Goal: Task Accomplishment & Management: Use online tool/utility

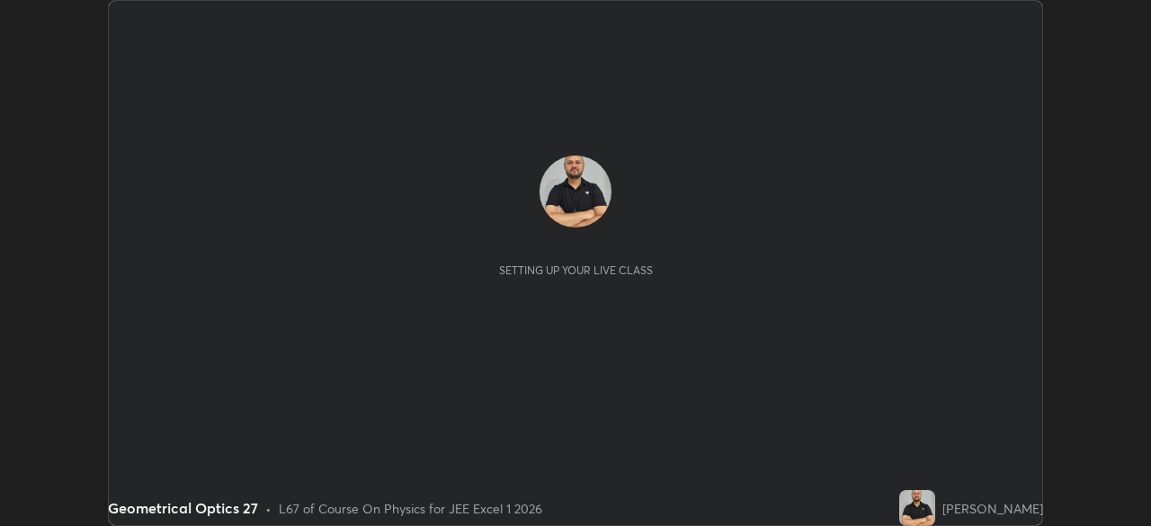
scroll to position [526, 1151]
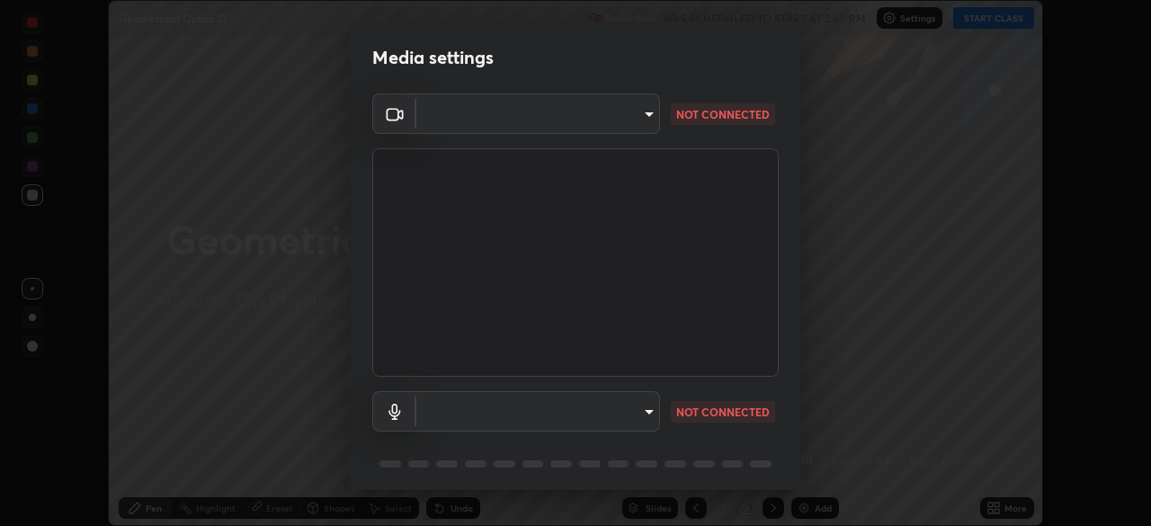
type input "134d1b19bf6860d587459906a7679876aeb3e381516b9be6bb745b9f97a347e3"
type input "default"
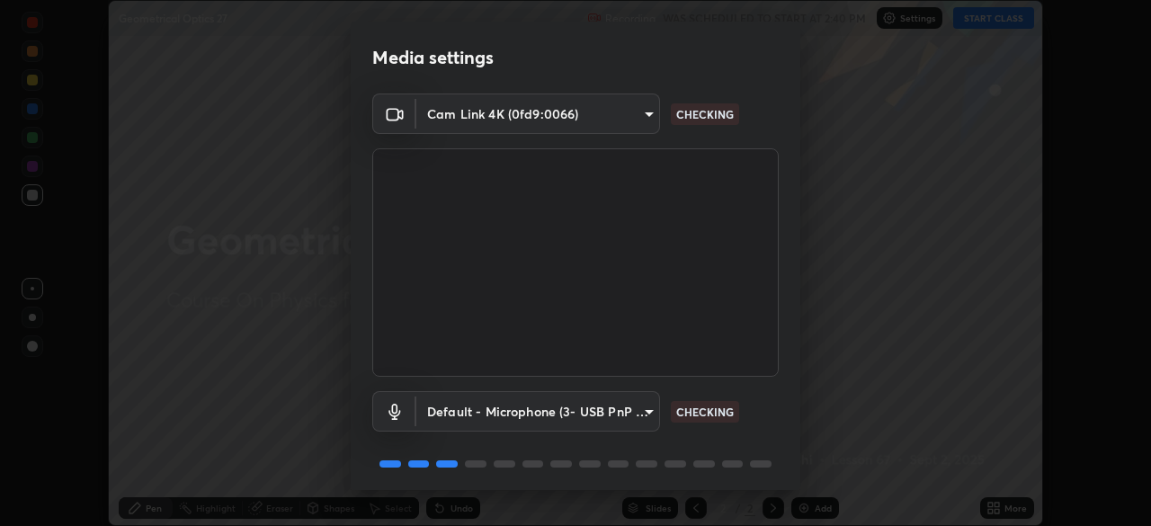
scroll to position [64, 0]
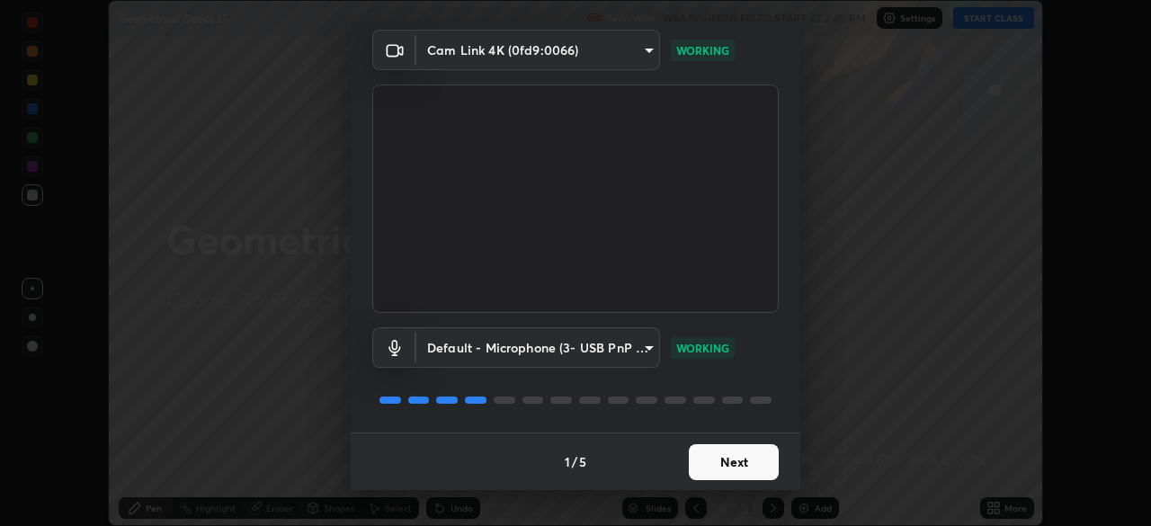
click at [702, 464] on button "Next" at bounding box center [734, 462] width 90 height 36
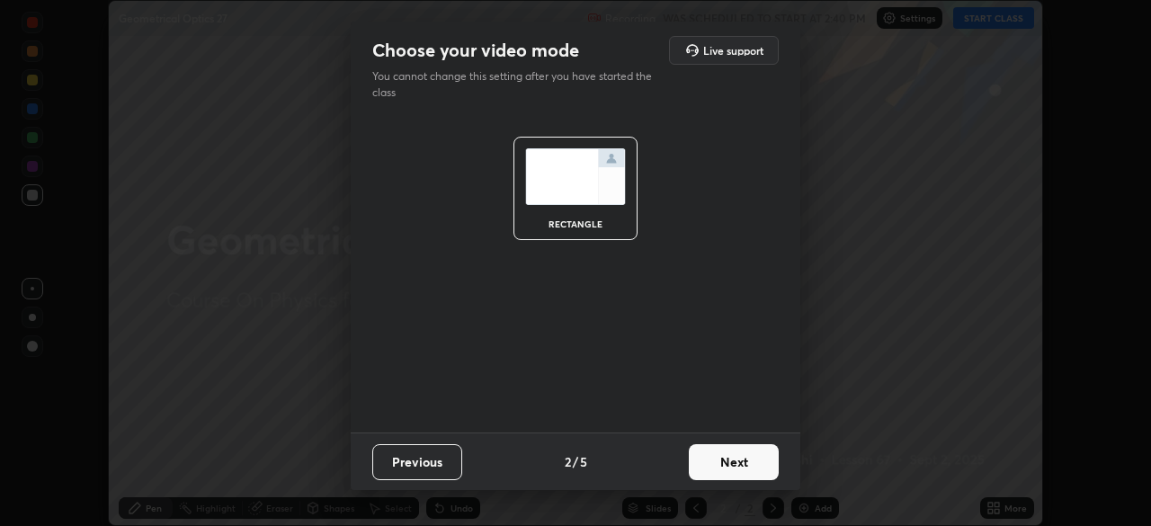
scroll to position [0, 0]
click at [702, 460] on button "Next" at bounding box center [734, 462] width 90 height 36
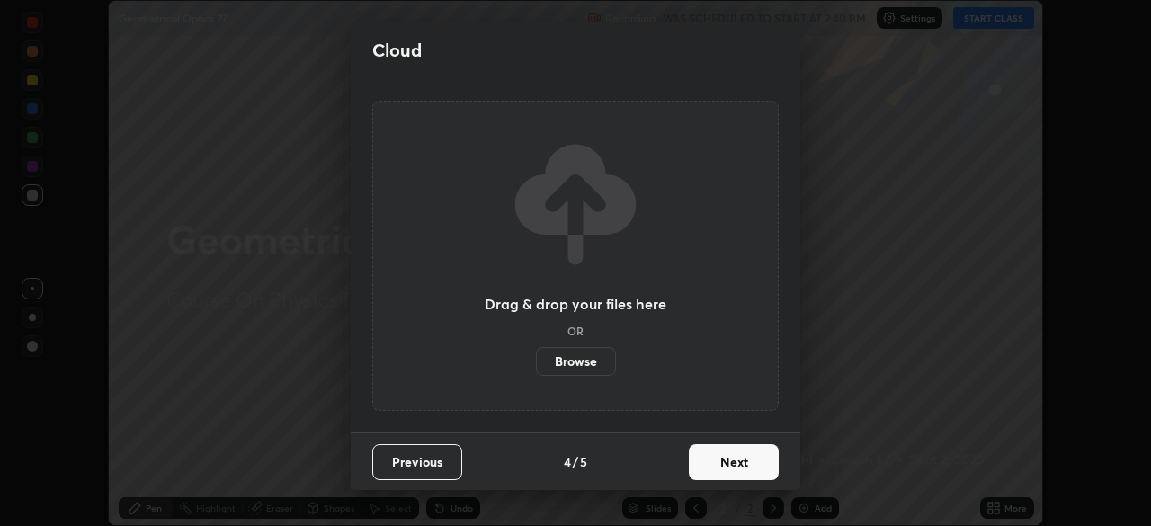
click at [702, 468] on button "Next" at bounding box center [734, 462] width 90 height 36
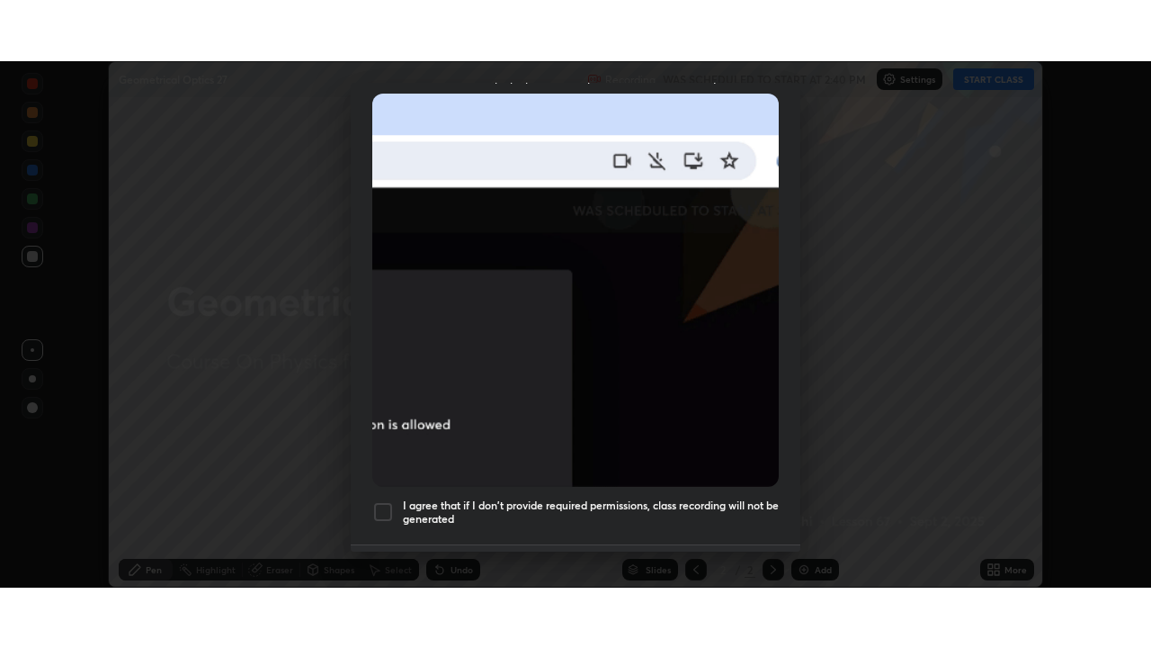
scroll to position [431, 0]
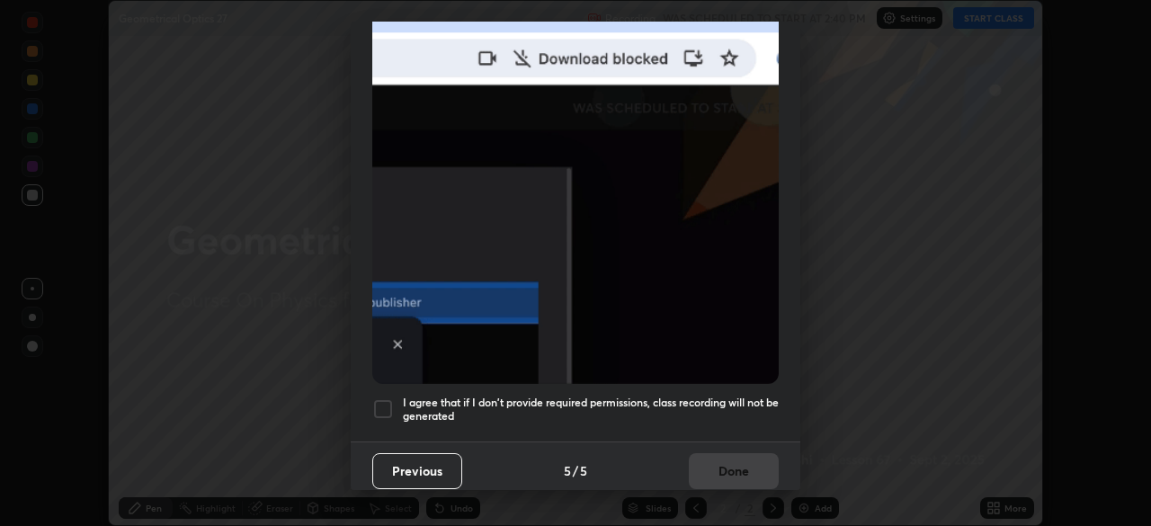
click at [380, 404] on div at bounding box center [383, 409] width 22 height 22
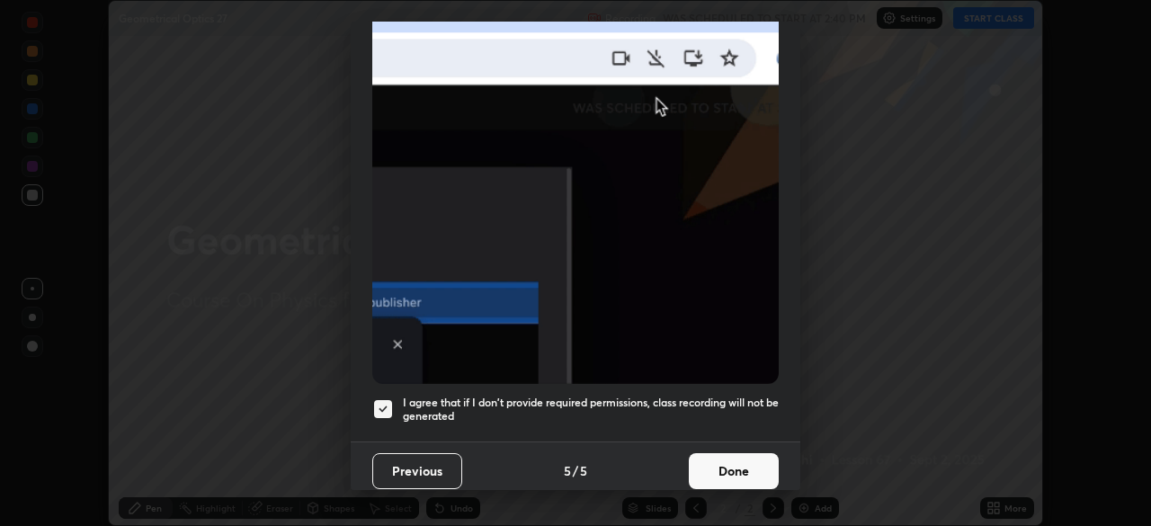
click at [717, 461] on button "Done" at bounding box center [734, 471] width 90 height 36
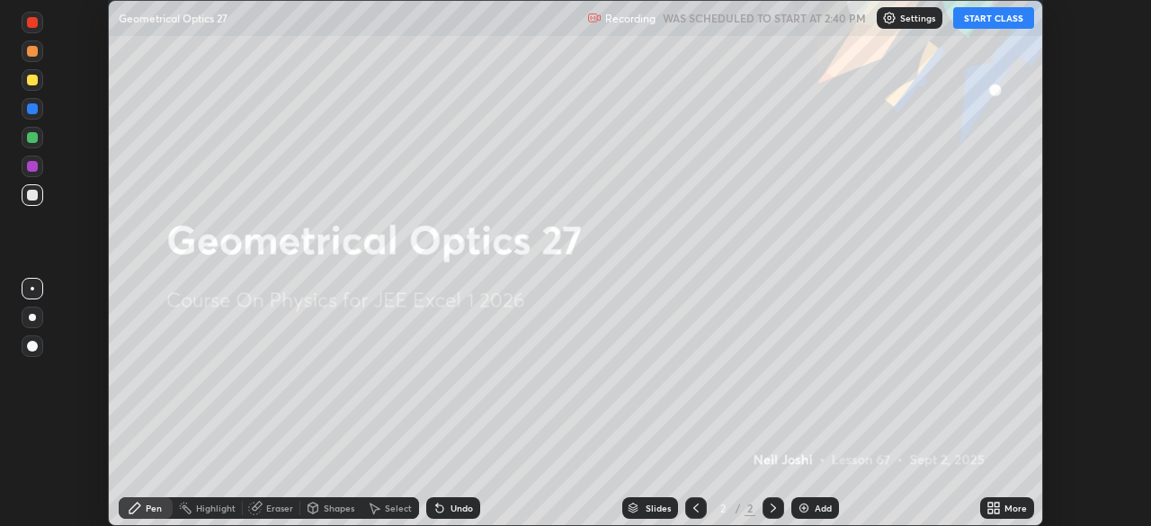
click at [989, 17] on button "START CLASS" at bounding box center [993, 18] width 81 height 22
click at [820, 508] on div "Add" at bounding box center [823, 508] width 17 height 9
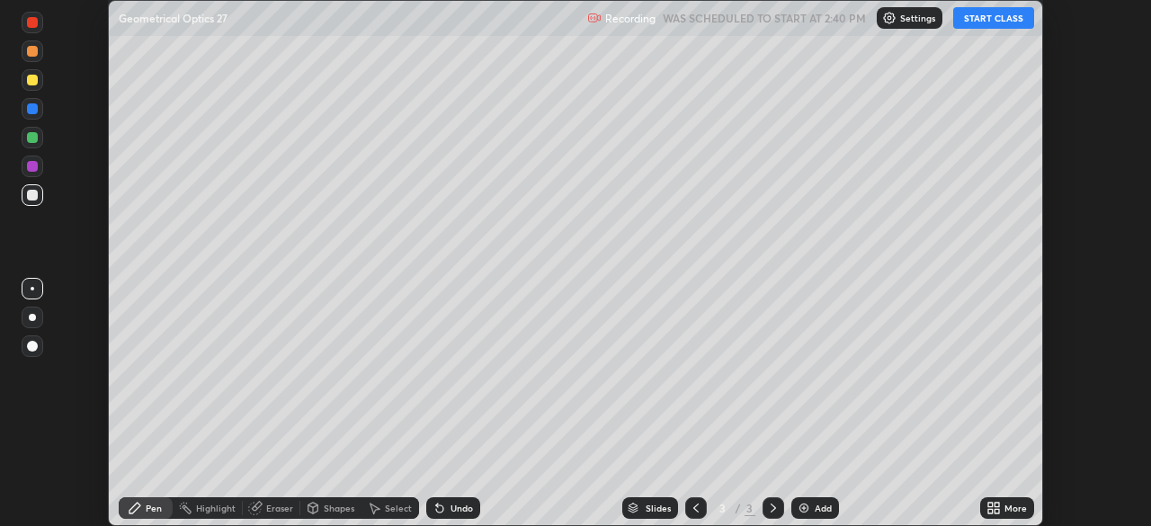
click at [1003, 509] on div "More" at bounding box center [1007, 508] width 54 height 22
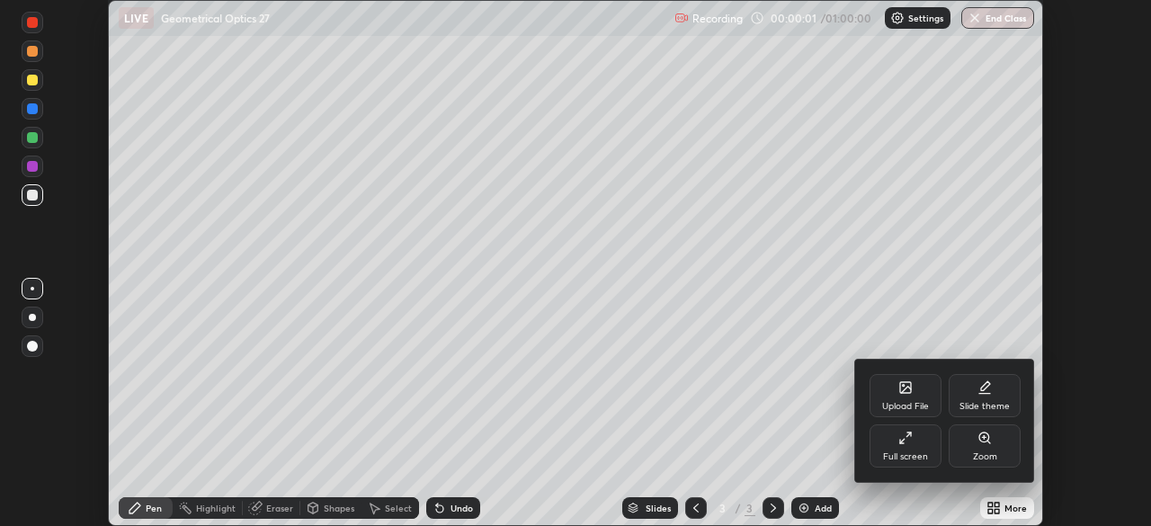
click at [896, 442] on div "Full screen" at bounding box center [906, 446] width 72 height 43
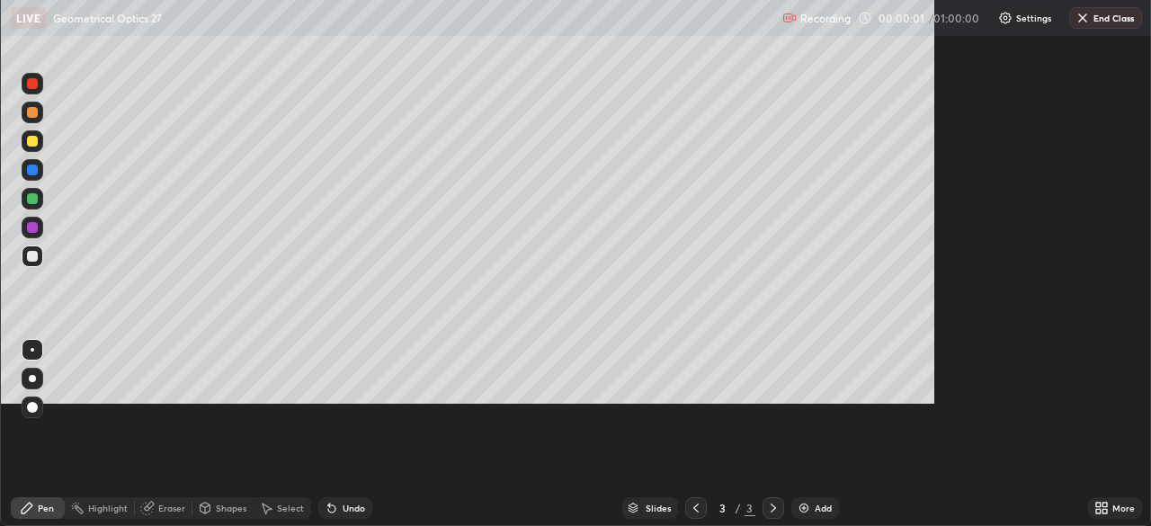
scroll to position [648, 1151]
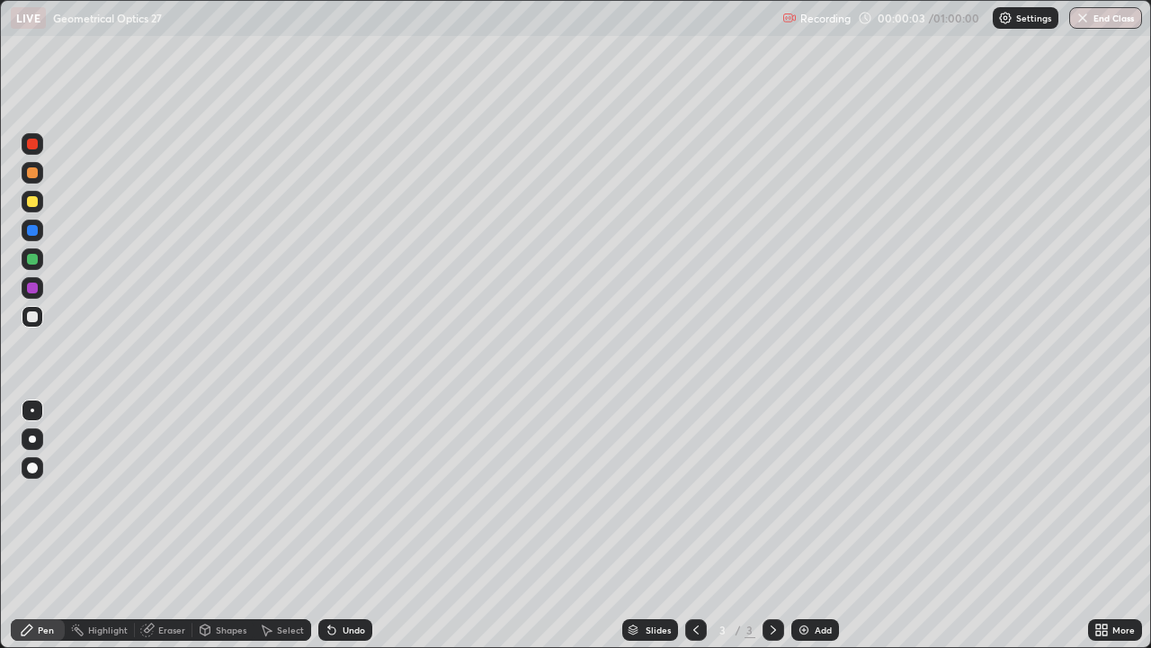
click at [32, 439] on div at bounding box center [32, 438] width 7 height 7
click at [27, 205] on div at bounding box center [32, 201] width 11 height 11
click at [349, 525] on div "Undo" at bounding box center [345, 630] width 54 height 22
click at [343, 525] on div "Undo" at bounding box center [354, 629] width 22 height 9
click at [344, 525] on div "Undo" at bounding box center [354, 629] width 22 height 9
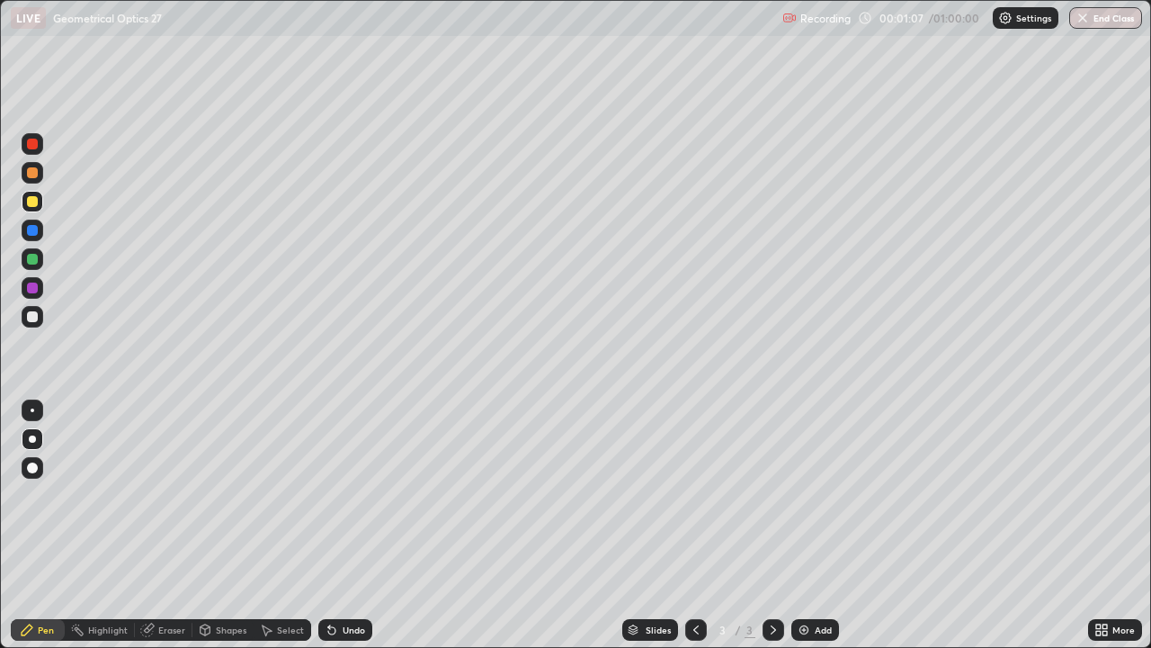
click at [353, 525] on div "Undo" at bounding box center [354, 629] width 22 height 9
click at [357, 525] on div "Undo" at bounding box center [354, 629] width 22 height 9
click at [336, 525] on div "Undo" at bounding box center [345, 630] width 54 height 22
click at [350, 525] on div "Undo" at bounding box center [354, 629] width 22 height 9
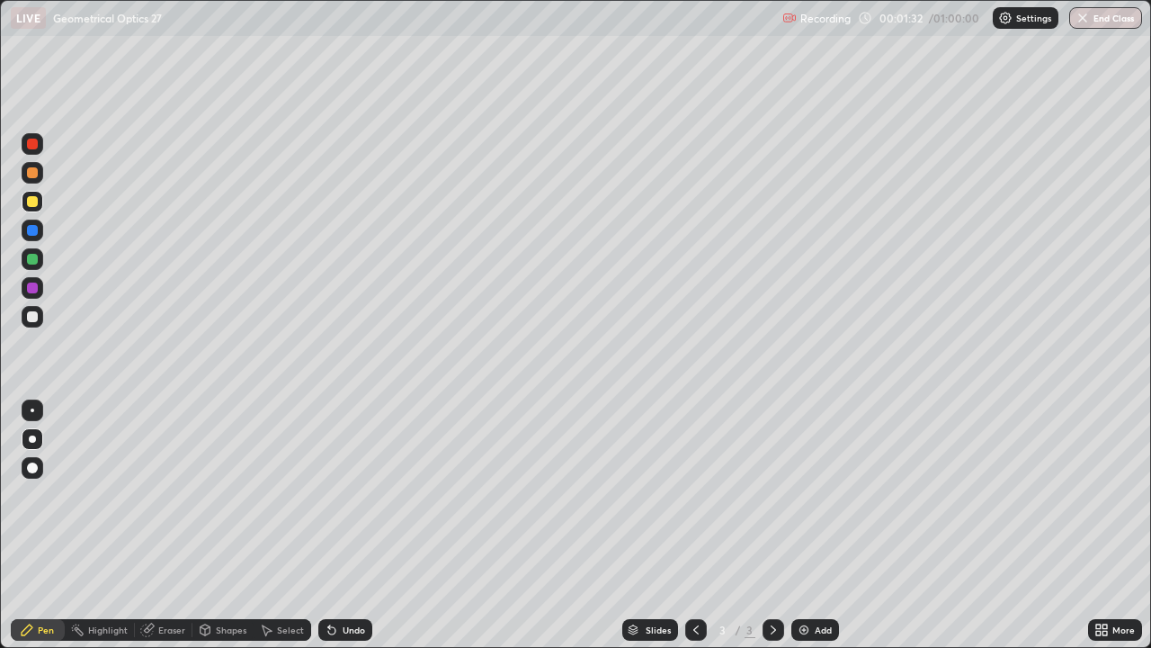
click at [32, 316] on div at bounding box center [32, 316] width 11 height 11
click at [340, 525] on div "Undo" at bounding box center [345, 630] width 54 height 22
click at [23, 202] on div at bounding box center [33, 202] width 22 height 22
click at [30, 268] on div at bounding box center [33, 259] width 22 height 22
click at [811, 525] on div "Add" at bounding box center [816, 630] width 48 height 22
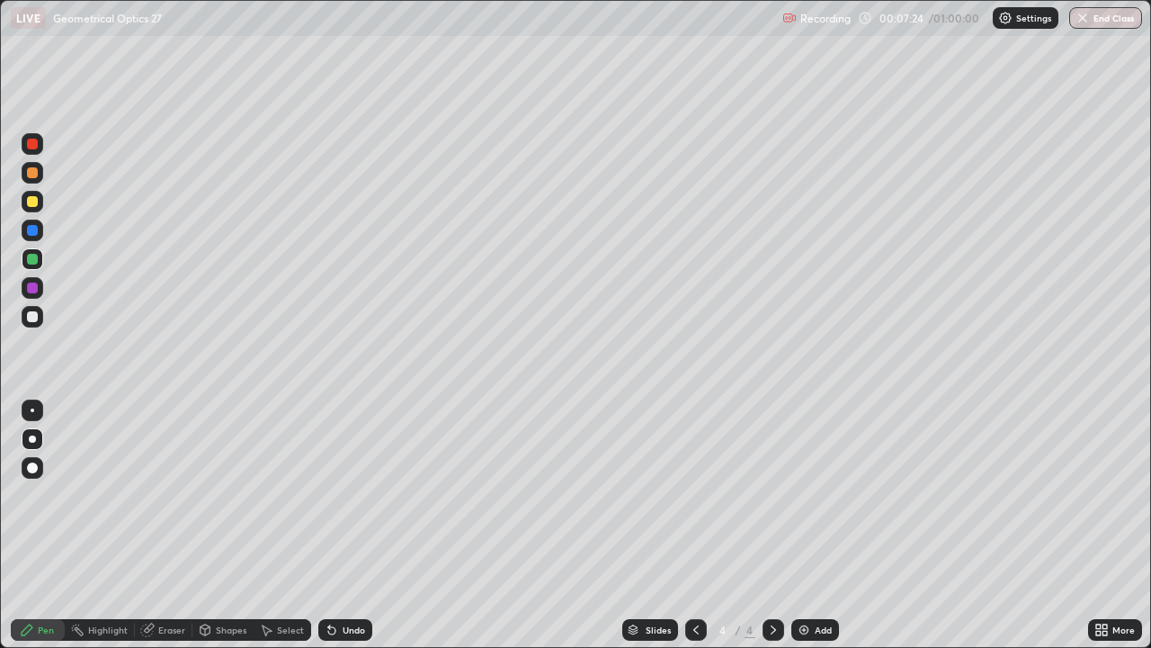
click at [30, 200] on div at bounding box center [32, 201] width 11 height 11
click at [350, 525] on div "Undo" at bounding box center [354, 629] width 22 height 9
click at [32, 316] on div at bounding box center [32, 316] width 11 height 11
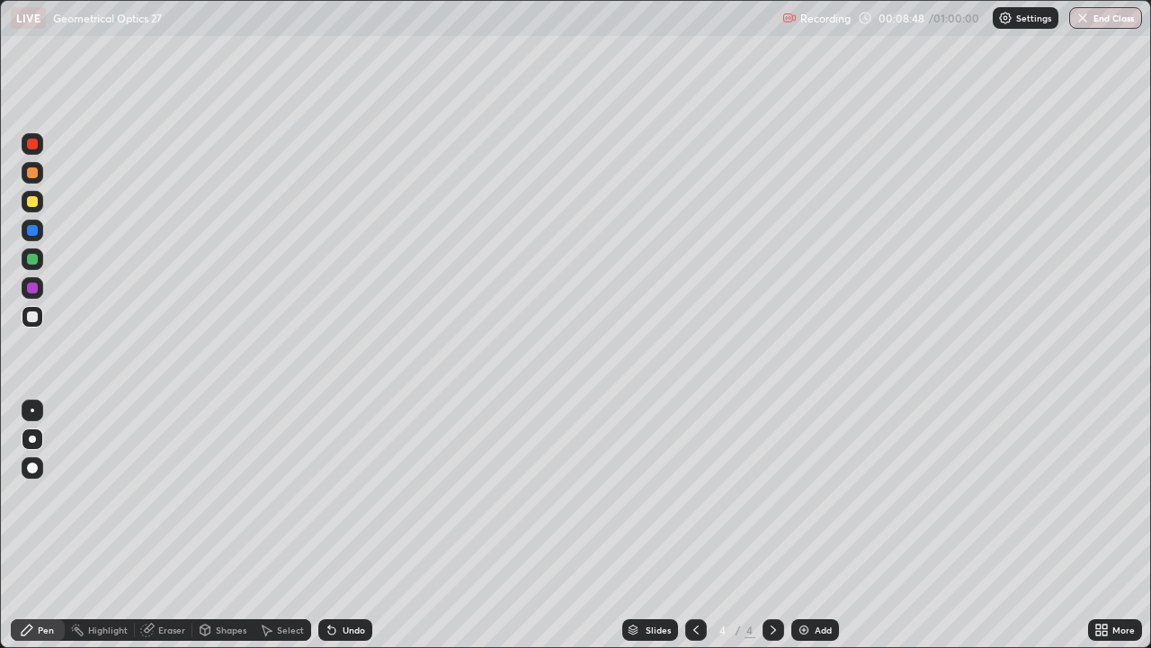
click at [343, 525] on div "Undo" at bounding box center [354, 629] width 22 height 9
click at [31, 198] on div at bounding box center [32, 201] width 11 height 11
click at [31, 204] on div at bounding box center [32, 201] width 11 height 11
click at [810, 525] on div "Add" at bounding box center [816, 630] width 48 height 22
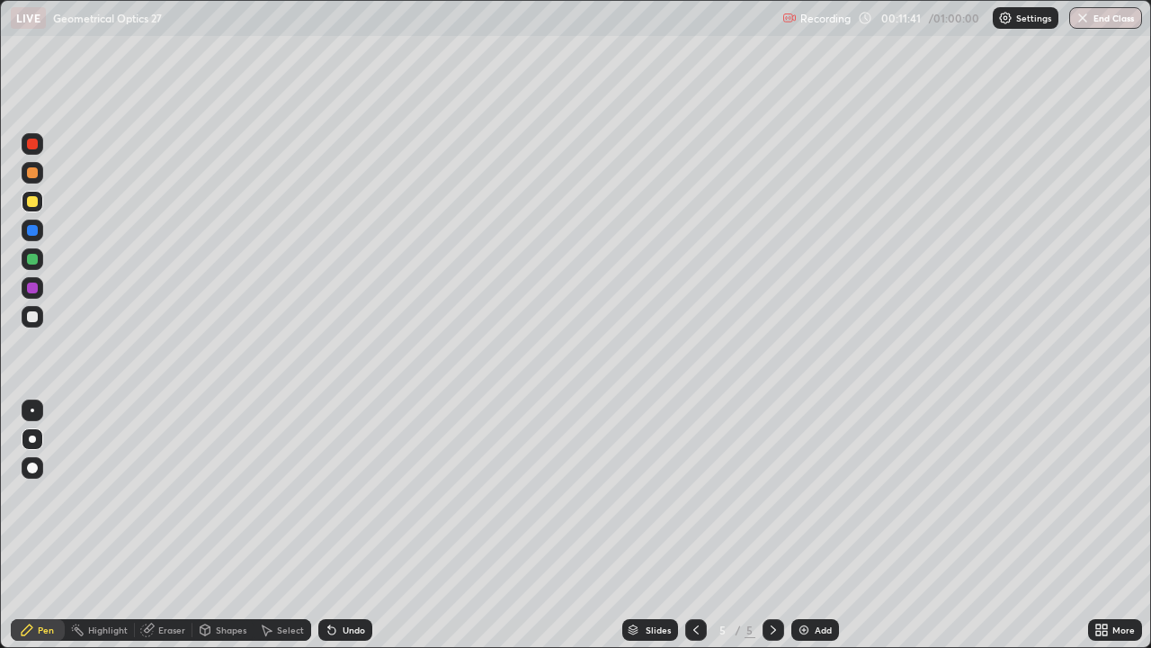
click at [354, 525] on div "Undo" at bounding box center [354, 629] width 22 height 9
click at [344, 525] on div "Undo" at bounding box center [354, 629] width 22 height 9
click at [806, 525] on div "Add" at bounding box center [816, 630] width 48 height 22
click at [31, 314] on div at bounding box center [32, 316] width 11 height 11
click at [33, 317] on div at bounding box center [32, 316] width 11 height 11
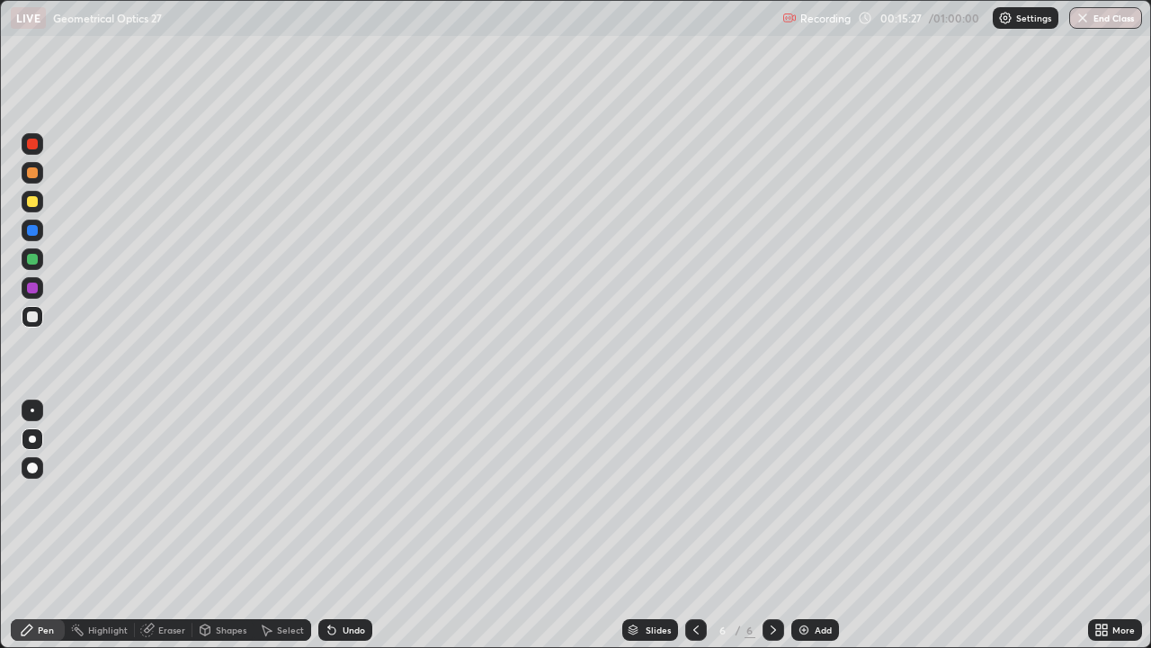
click at [38, 210] on div at bounding box center [33, 202] width 22 height 22
click at [31, 262] on div at bounding box center [32, 259] width 11 height 11
click at [160, 525] on div "Eraser" at bounding box center [171, 629] width 27 height 9
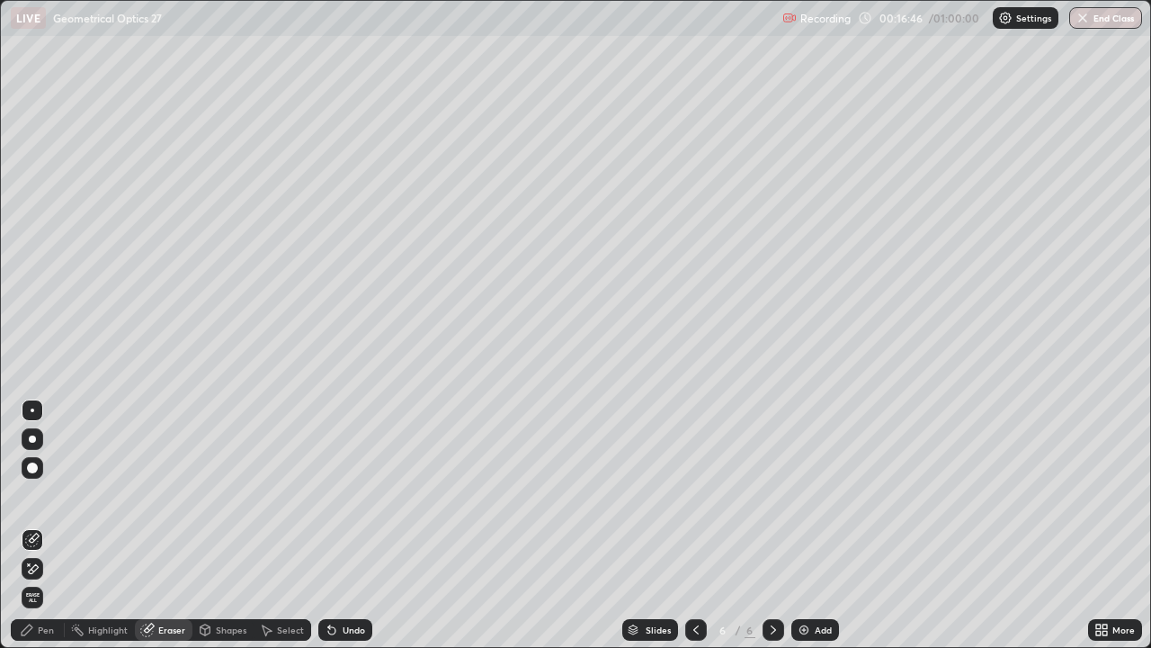
click at [44, 525] on div "Pen" at bounding box center [38, 630] width 54 height 22
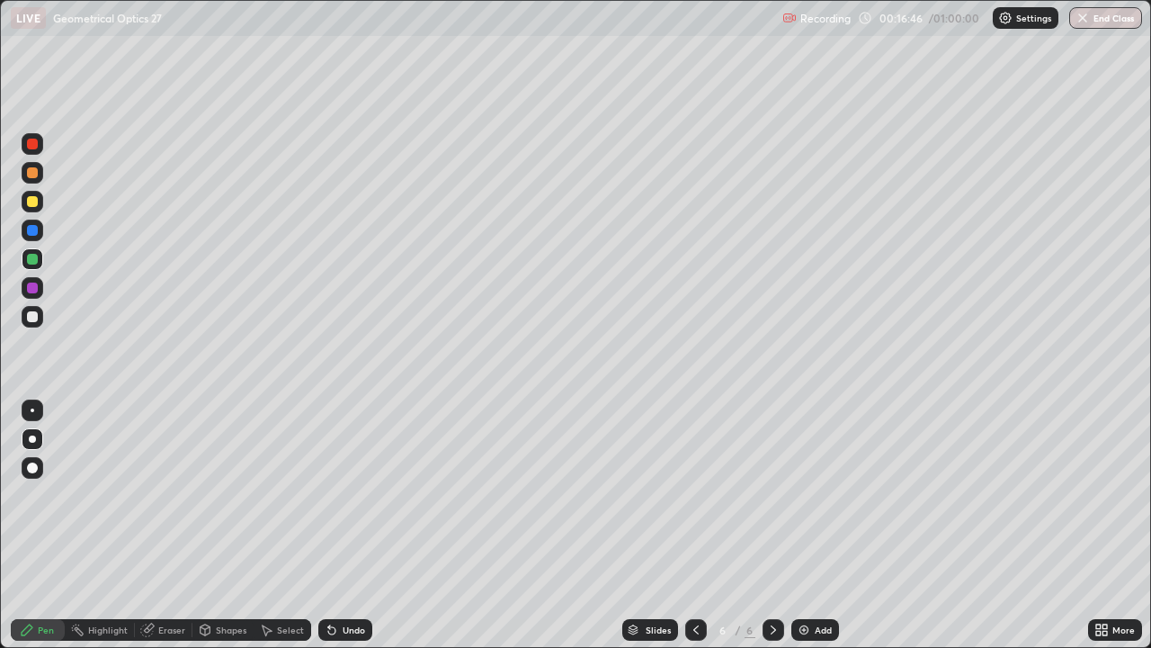
click at [41, 525] on div "Pen" at bounding box center [46, 629] width 16 height 9
click at [35, 200] on div at bounding box center [32, 201] width 11 height 11
click at [36, 319] on div at bounding box center [32, 316] width 11 height 11
click at [23, 313] on div at bounding box center [33, 317] width 22 height 22
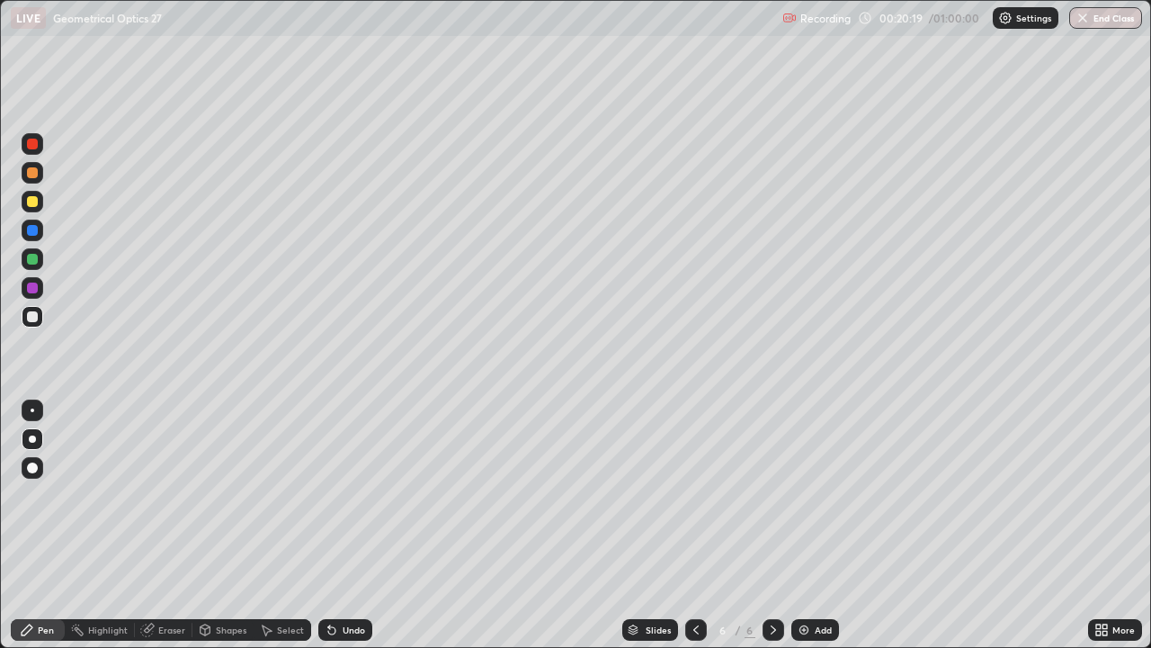
click at [810, 525] on div "Add" at bounding box center [816, 630] width 48 height 22
click at [696, 525] on icon at bounding box center [696, 629] width 14 height 14
click at [772, 525] on icon at bounding box center [773, 629] width 14 height 14
click at [33, 255] on div at bounding box center [32, 259] width 11 height 11
click at [345, 525] on div "Undo" at bounding box center [345, 630] width 54 height 22
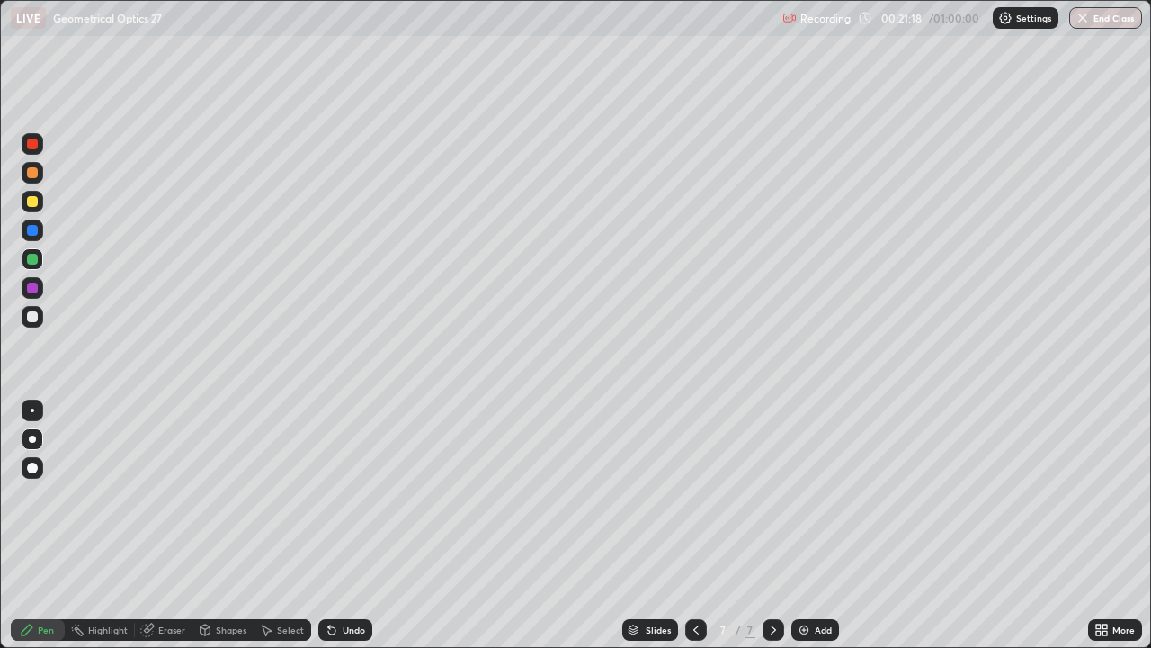
click at [350, 525] on div "Undo" at bounding box center [354, 629] width 22 height 9
click at [33, 201] on div at bounding box center [32, 201] width 11 height 11
click at [27, 202] on div at bounding box center [32, 201] width 11 height 11
click at [819, 525] on div "Add" at bounding box center [823, 629] width 17 height 9
click at [346, 525] on div "Undo" at bounding box center [345, 630] width 54 height 22
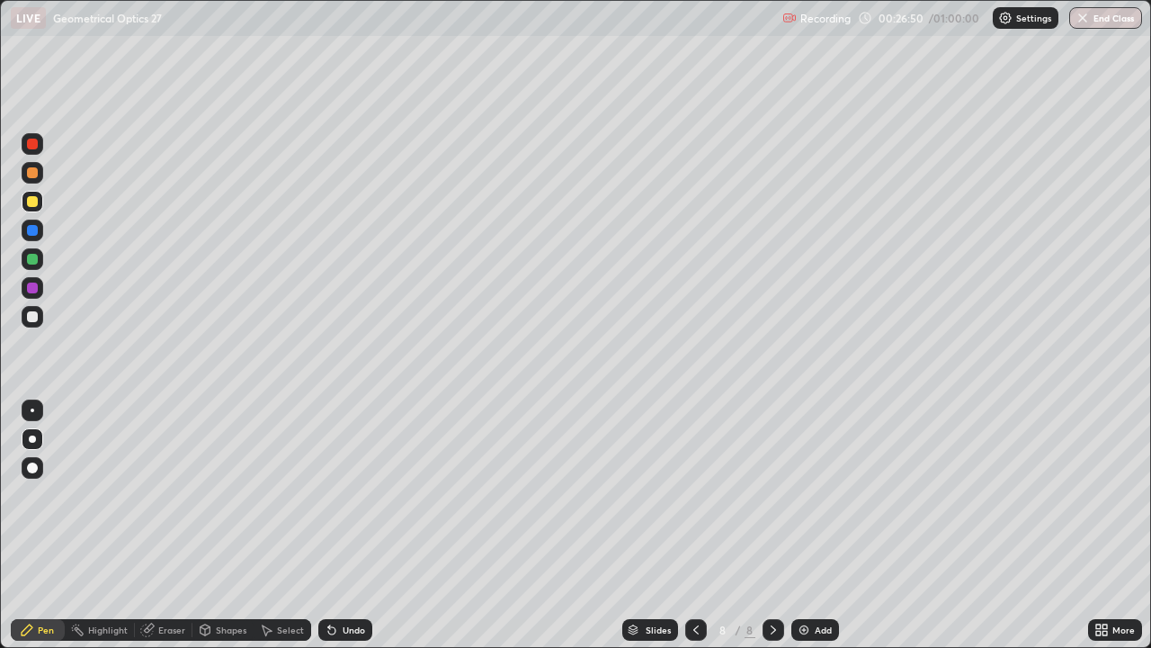
click at [354, 525] on div "Undo" at bounding box center [354, 629] width 22 height 9
click at [357, 525] on div "Undo" at bounding box center [354, 629] width 22 height 9
click at [29, 144] on div at bounding box center [32, 144] width 11 height 11
click at [31, 255] on div at bounding box center [32, 259] width 11 height 11
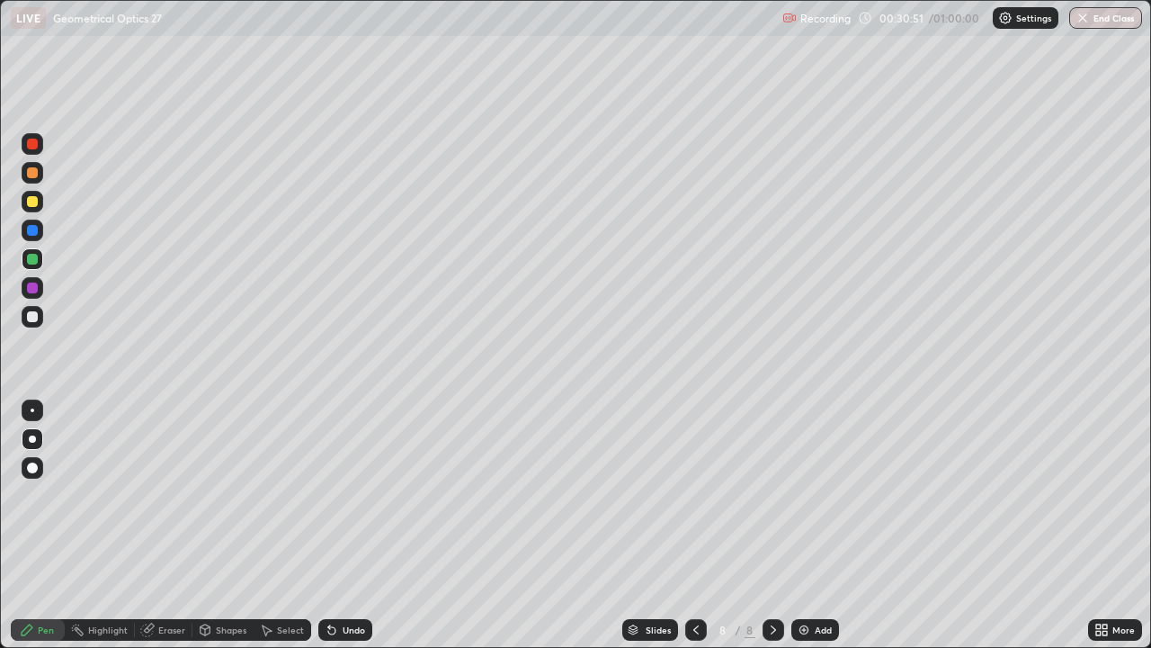
click at [36, 315] on div at bounding box center [32, 316] width 11 height 11
click at [31, 318] on div at bounding box center [32, 316] width 11 height 11
click at [344, 525] on div "Undo" at bounding box center [354, 629] width 22 height 9
click at [42, 195] on div at bounding box center [33, 201] width 22 height 29
click at [815, 525] on div "Add" at bounding box center [823, 629] width 17 height 9
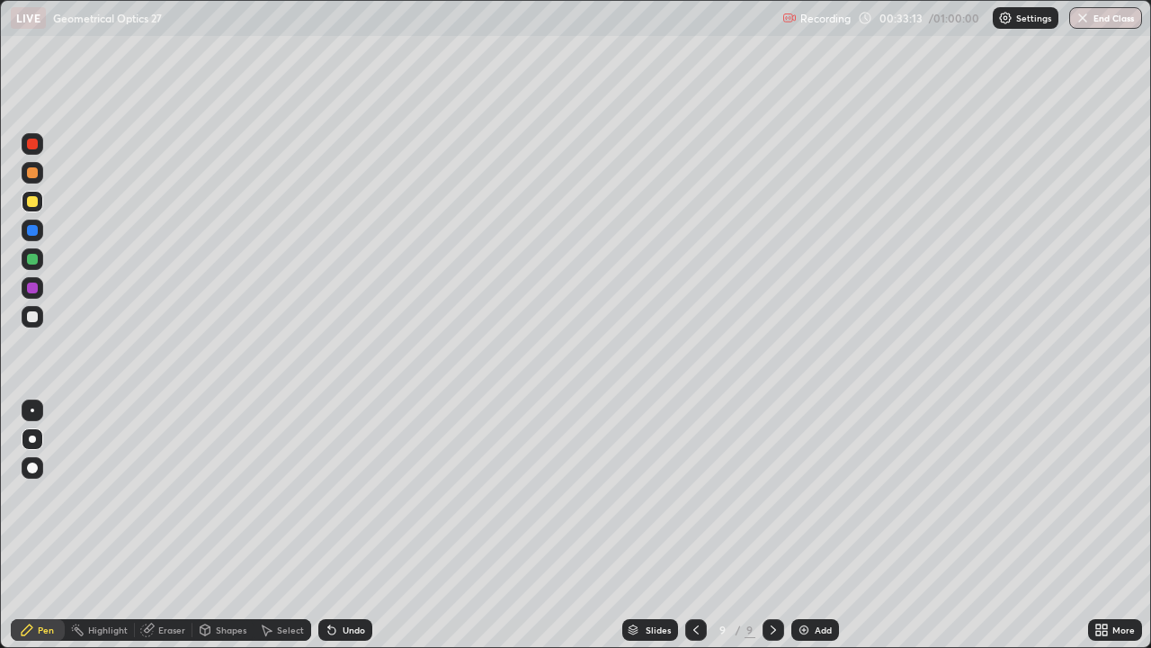
click at [34, 317] on div at bounding box center [32, 316] width 11 height 11
click at [335, 525] on icon at bounding box center [332, 629] width 14 height 14
click at [33, 230] on div at bounding box center [32, 230] width 11 height 11
click at [34, 258] on div at bounding box center [32, 259] width 11 height 11
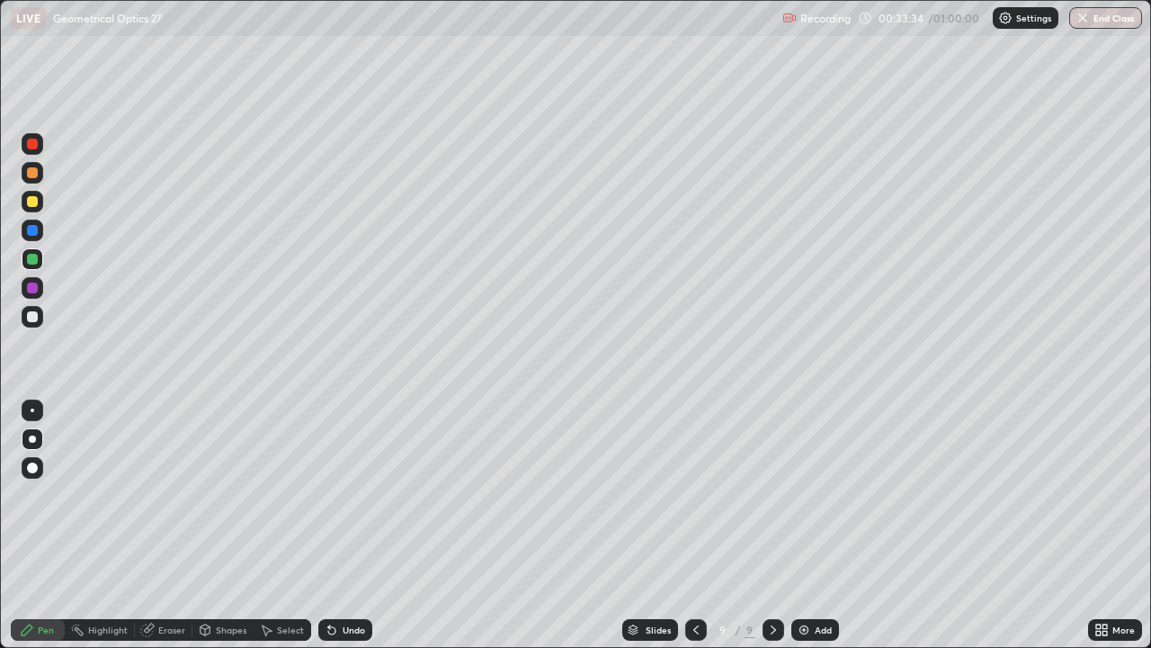
click at [30, 163] on div at bounding box center [33, 173] width 22 height 22
click at [353, 525] on div "Undo" at bounding box center [354, 629] width 22 height 9
click at [36, 200] on div at bounding box center [32, 201] width 11 height 11
click at [31, 174] on div at bounding box center [32, 172] width 11 height 11
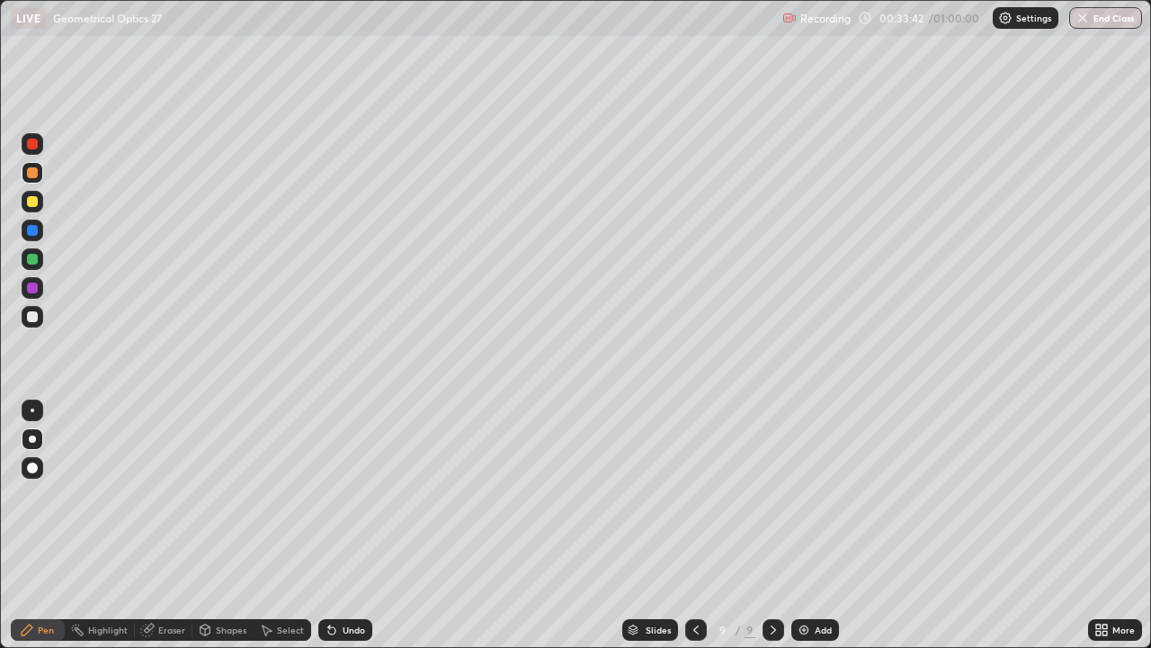
click at [36, 145] on div at bounding box center [32, 144] width 11 height 11
click at [32, 315] on div at bounding box center [32, 316] width 11 height 11
click at [35, 227] on div at bounding box center [32, 230] width 11 height 11
click at [37, 233] on div at bounding box center [32, 230] width 11 height 11
click at [31, 260] on div at bounding box center [32, 259] width 11 height 11
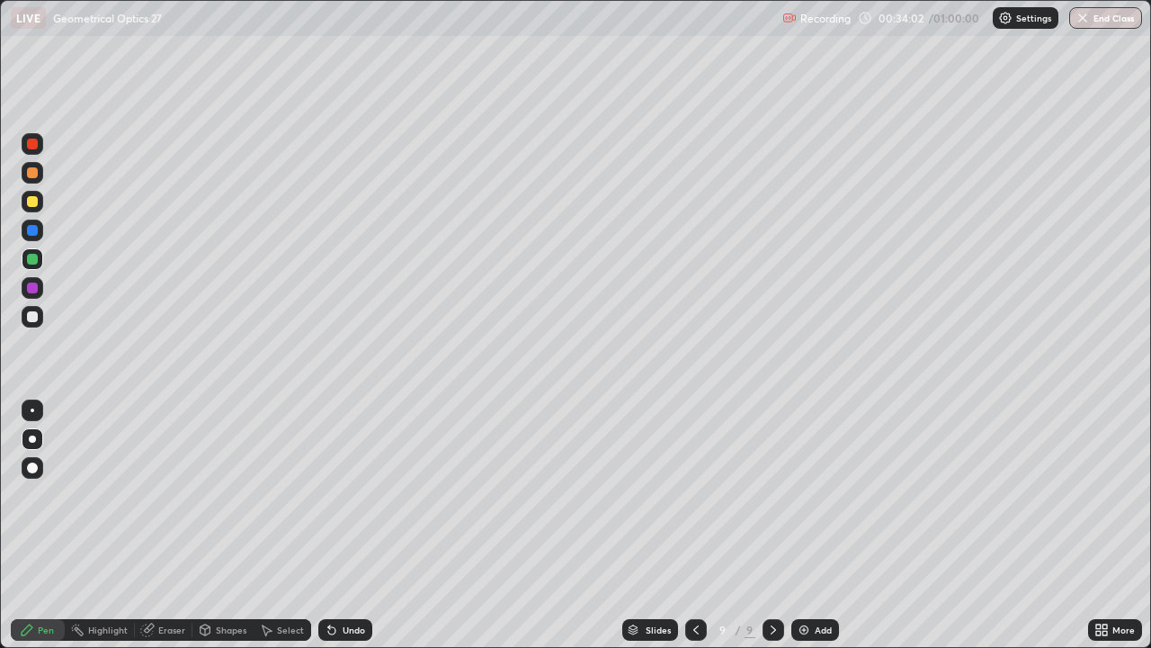
click at [35, 203] on div at bounding box center [32, 201] width 11 height 11
click at [34, 169] on div at bounding box center [32, 172] width 11 height 11
click at [32, 147] on div at bounding box center [32, 144] width 11 height 11
click at [33, 201] on div at bounding box center [32, 201] width 11 height 11
click at [31, 205] on div at bounding box center [32, 201] width 11 height 11
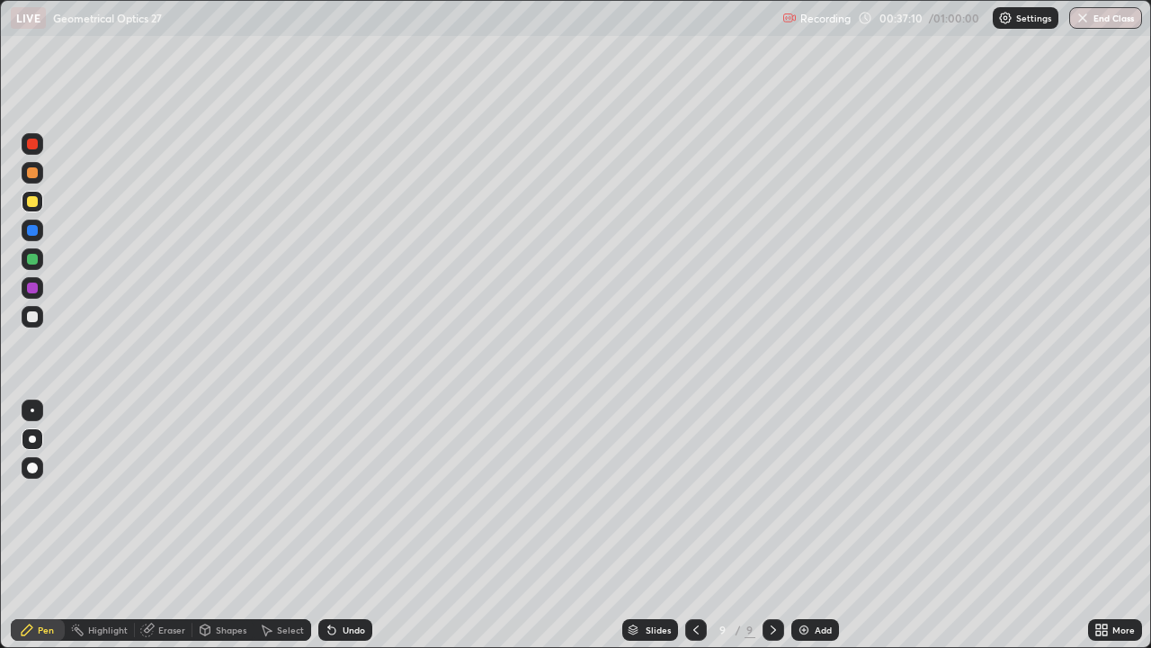
click at [22, 323] on div at bounding box center [33, 316] width 22 height 29
click at [25, 319] on div at bounding box center [33, 317] width 22 height 22
click at [337, 525] on div "Undo" at bounding box center [345, 630] width 54 height 22
click at [32, 200] on div at bounding box center [32, 201] width 11 height 11
click at [27, 148] on div at bounding box center [33, 144] width 22 height 22
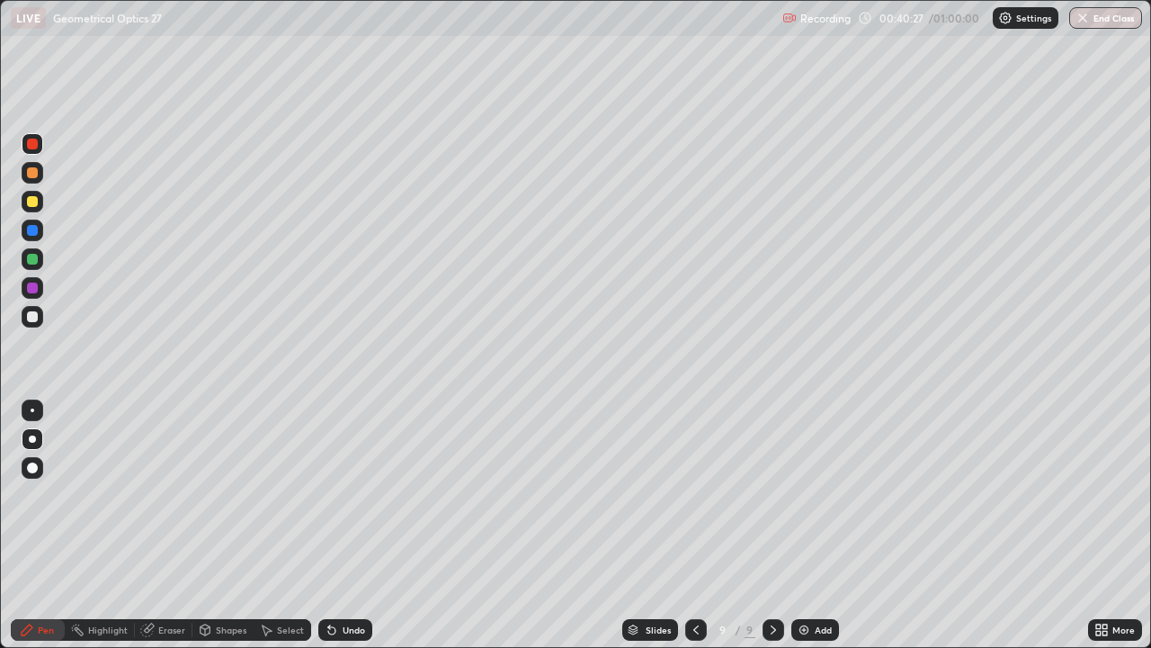
click at [31, 326] on div at bounding box center [33, 317] width 22 height 22
click at [343, 525] on div "Undo" at bounding box center [354, 629] width 22 height 9
click at [818, 525] on div "Add" at bounding box center [823, 629] width 17 height 9
click at [693, 525] on icon at bounding box center [695, 629] width 14 height 14
click at [30, 147] on div at bounding box center [32, 144] width 11 height 11
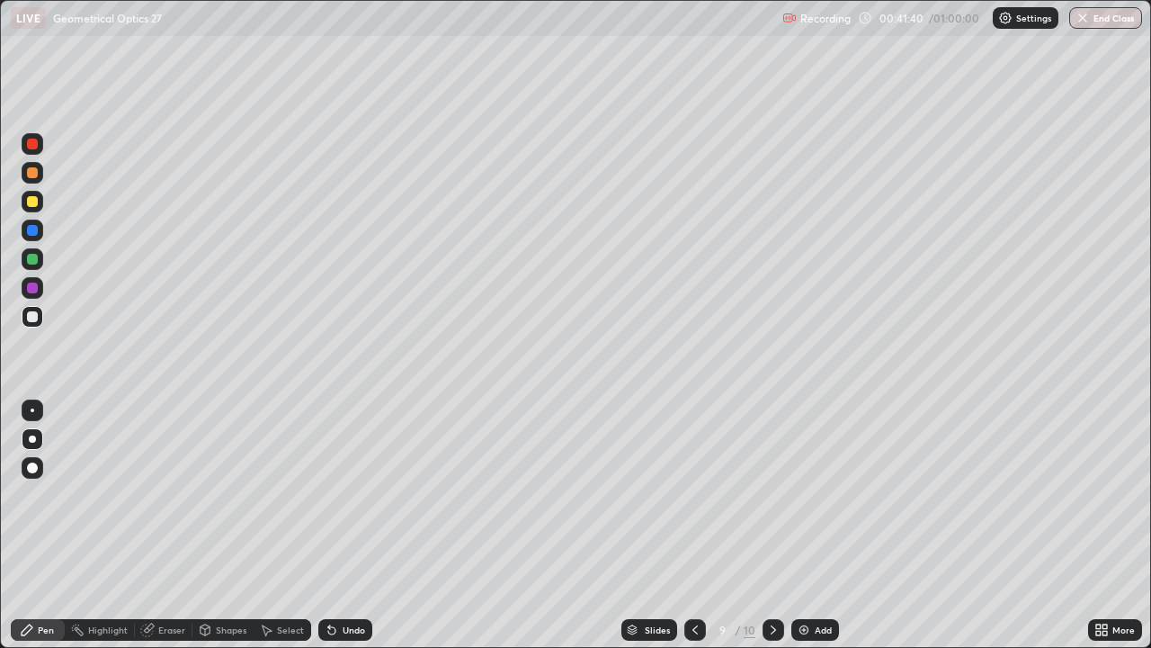
click at [30, 147] on div at bounding box center [32, 144] width 11 height 11
click at [30, 228] on div at bounding box center [32, 230] width 11 height 11
click at [32, 171] on div at bounding box center [32, 172] width 11 height 11
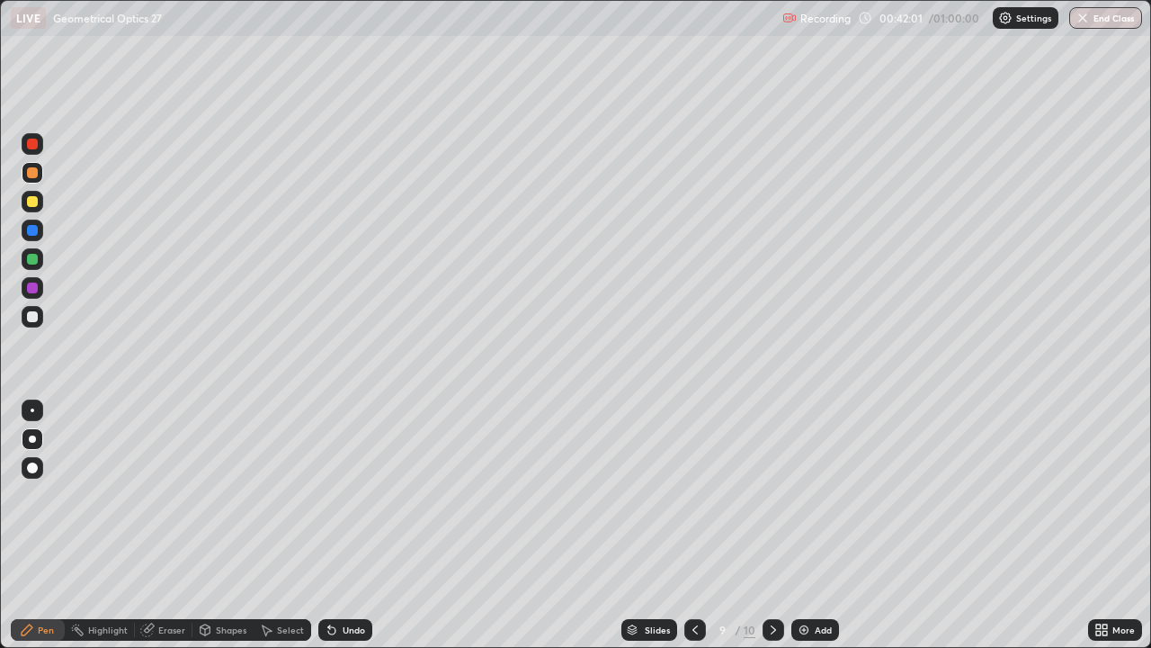
click at [772, 525] on icon at bounding box center [773, 629] width 14 height 14
click at [34, 199] on div at bounding box center [32, 201] width 11 height 11
click at [31, 324] on div at bounding box center [33, 317] width 22 height 22
click at [23, 315] on div at bounding box center [33, 317] width 22 height 22
click at [160, 525] on div "Eraser" at bounding box center [164, 630] width 58 height 22
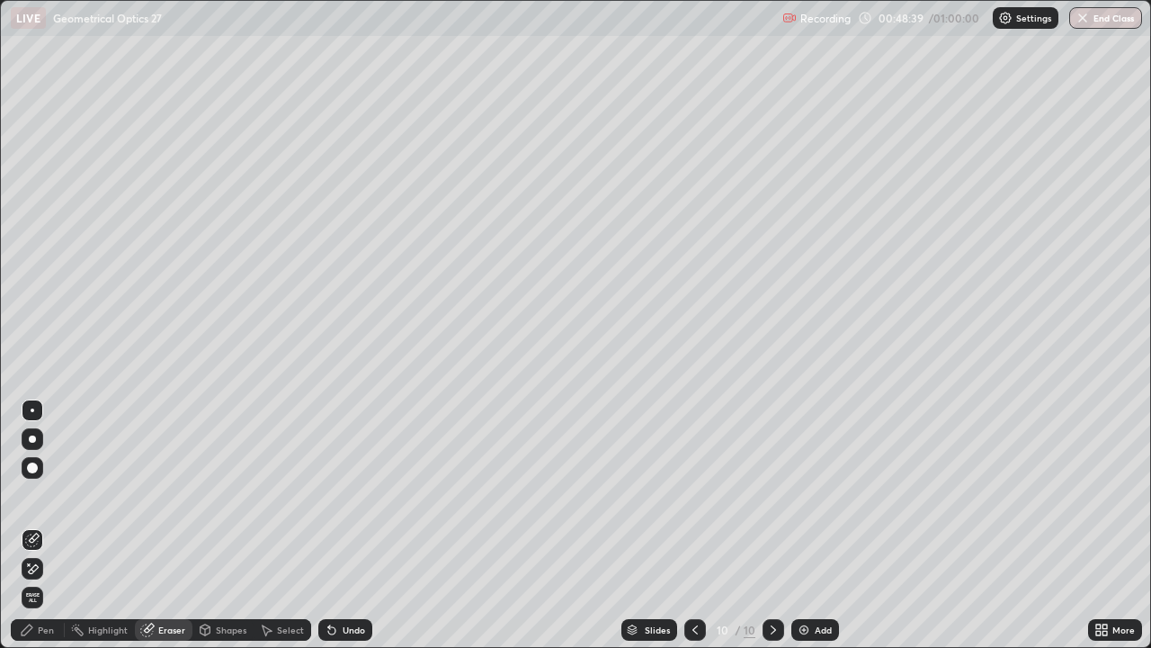
click at [1133, 15] on button "End Class" at bounding box center [1105, 18] width 73 height 22
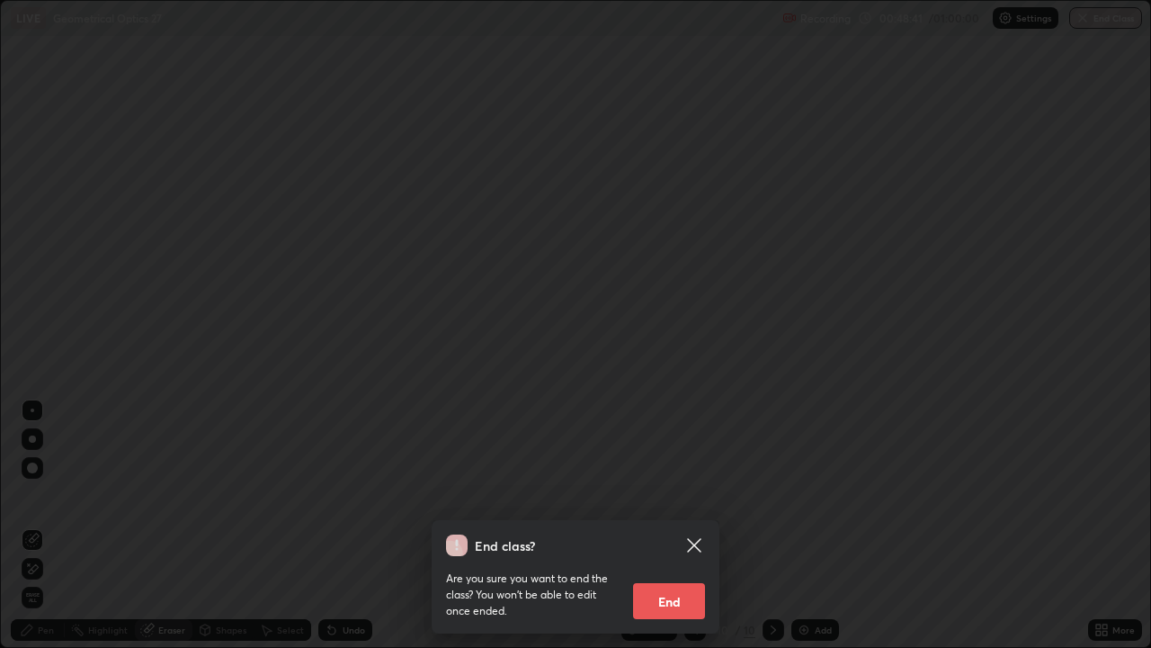
click at [649, 525] on button "End" at bounding box center [669, 601] width 72 height 36
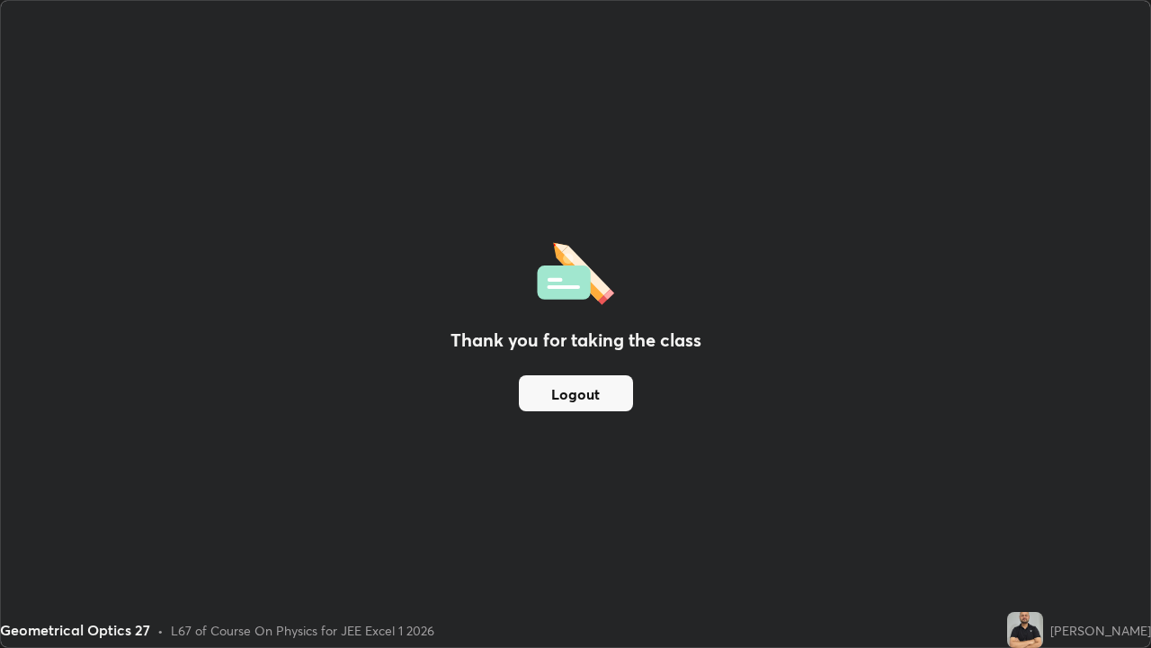
click at [592, 386] on button "Logout" at bounding box center [576, 393] width 114 height 36
click at [586, 390] on button "Logout" at bounding box center [576, 393] width 114 height 36
click at [567, 390] on button "Logout" at bounding box center [576, 393] width 114 height 36
click at [578, 388] on button "Logout" at bounding box center [576, 393] width 114 height 36
click at [586, 393] on button "Logout" at bounding box center [576, 393] width 114 height 36
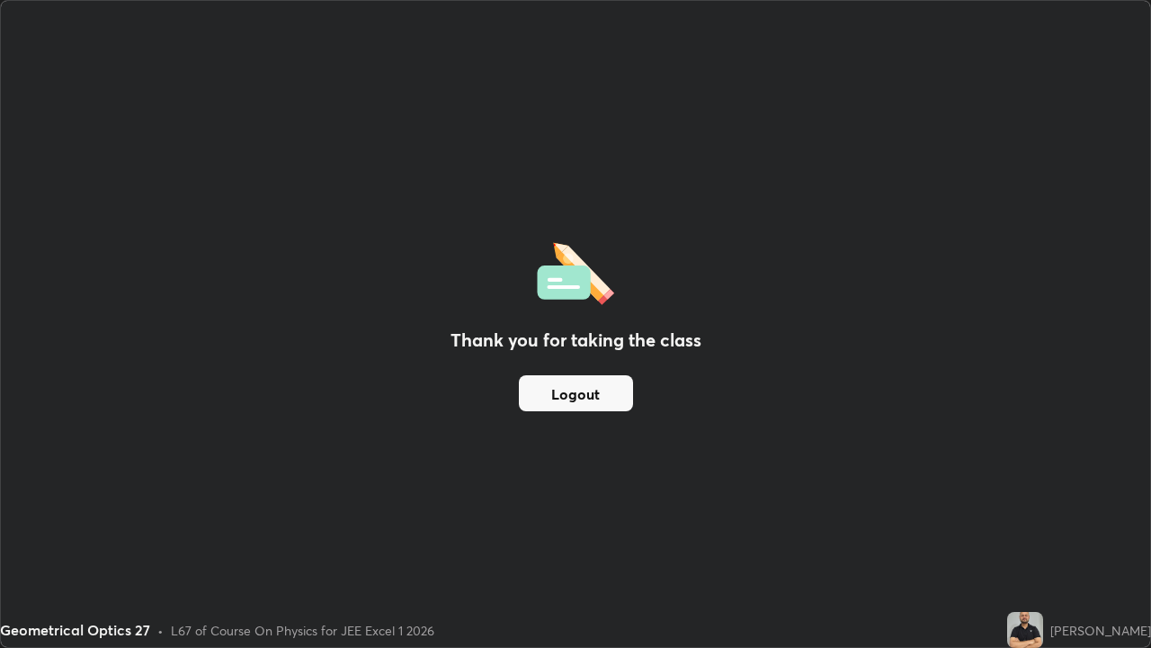
click at [593, 389] on button "Logout" at bounding box center [576, 393] width 114 height 36
click at [595, 385] on button "Logout" at bounding box center [576, 393] width 114 height 36
click at [586, 398] on button "Logout" at bounding box center [576, 393] width 114 height 36
click at [594, 393] on button "Logout" at bounding box center [576, 393] width 114 height 36
click at [595, 398] on button "Logout" at bounding box center [576, 393] width 114 height 36
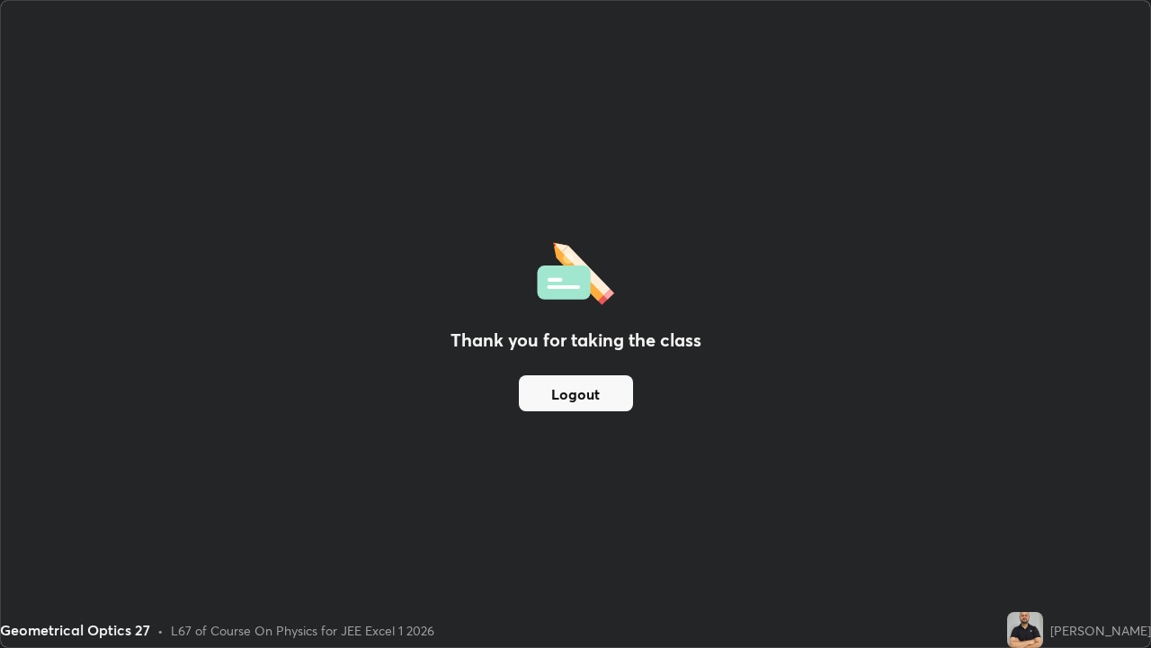
click at [595, 398] on button "Logout" at bounding box center [576, 393] width 114 height 36
click at [597, 398] on button "Logout" at bounding box center [576, 393] width 114 height 36
click at [602, 394] on button "Logout" at bounding box center [576, 393] width 114 height 36
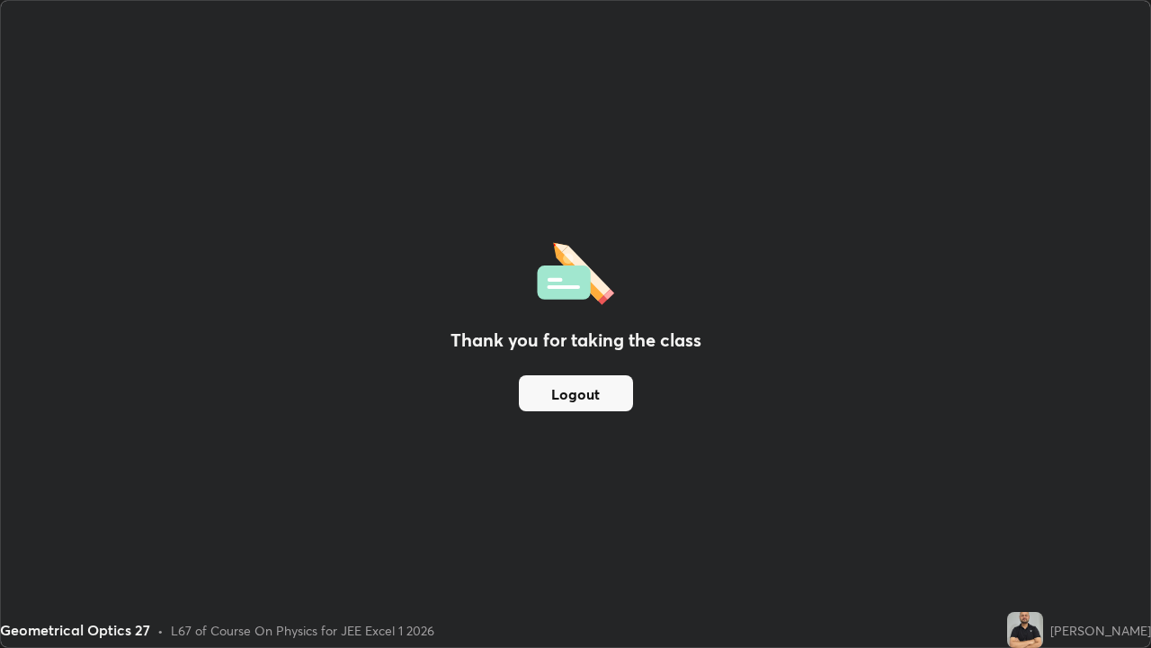
click at [602, 394] on button "Logout" at bounding box center [576, 393] width 114 height 36
click at [608, 389] on button "Logout" at bounding box center [576, 393] width 114 height 36
click at [610, 396] on button "Logout" at bounding box center [576, 393] width 114 height 36
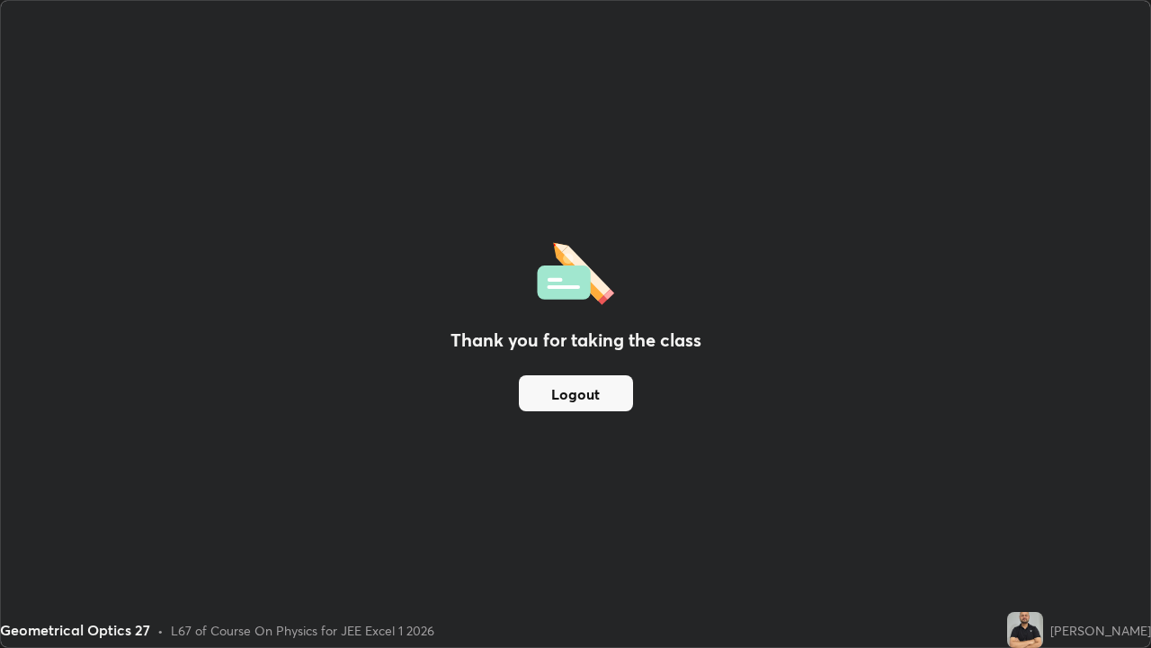
click at [604, 398] on button "Logout" at bounding box center [576, 393] width 114 height 36
click at [602, 400] on button "Logout" at bounding box center [576, 393] width 114 height 36
click at [602, 401] on button "Logout" at bounding box center [576, 393] width 114 height 36
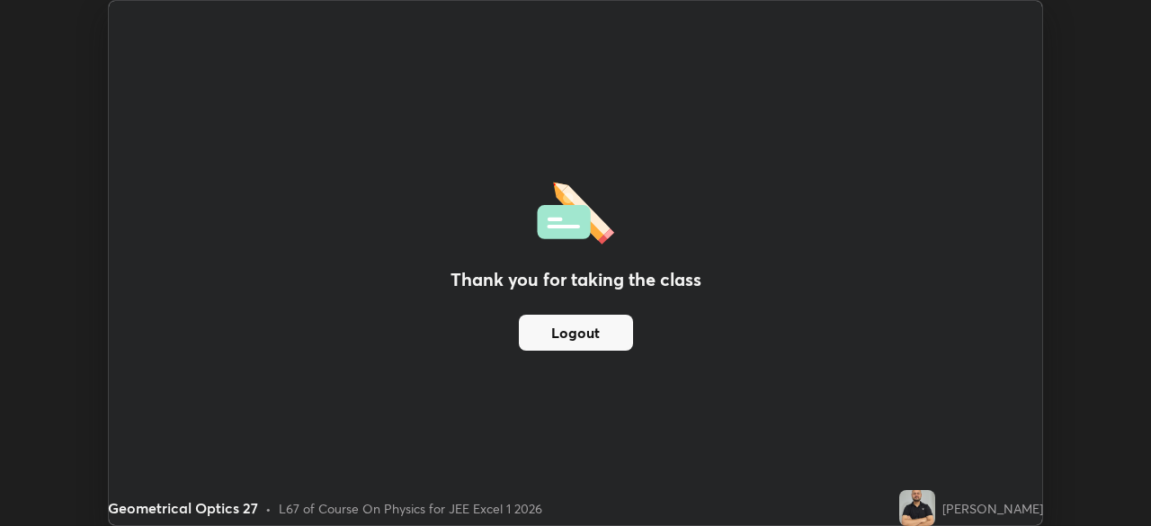
scroll to position [89423, 88797]
click at [600, 325] on button "Logout" at bounding box center [576, 333] width 114 height 36
